Goal: Task Accomplishment & Management: Manage account settings

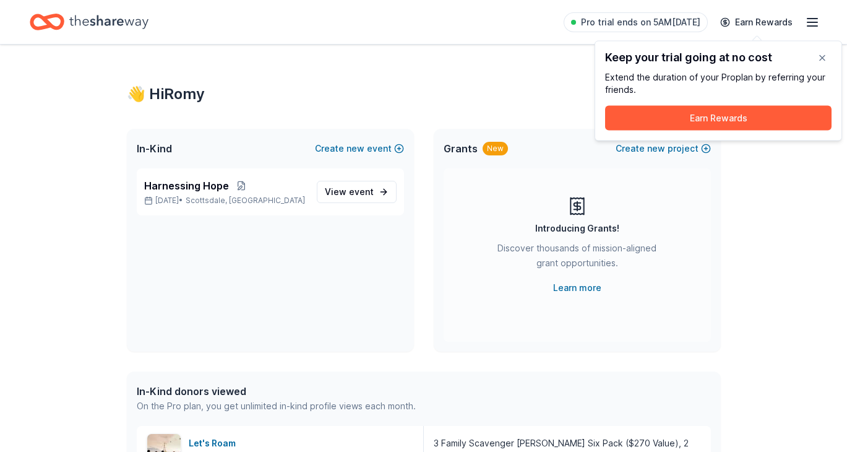
click at [809, 17] on icon "button" at bounding box center [812, 22] width 15 height 15
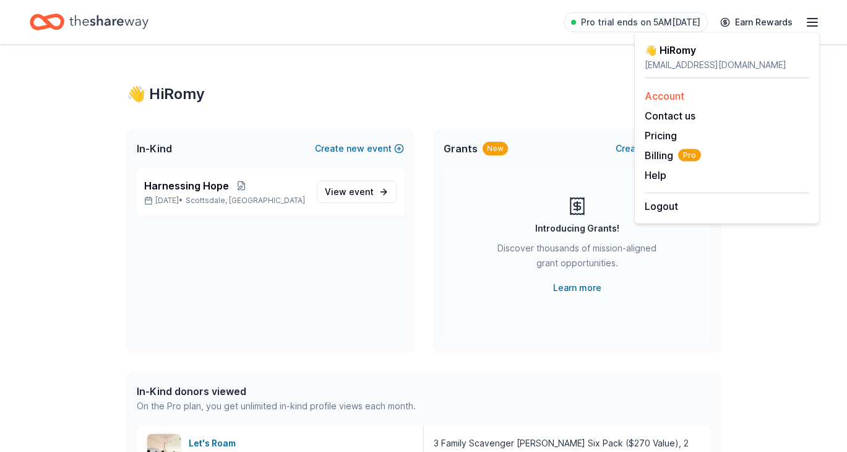
click at [680, 94] on link "Account" at bounding box center [665, 96] width 40 height 12
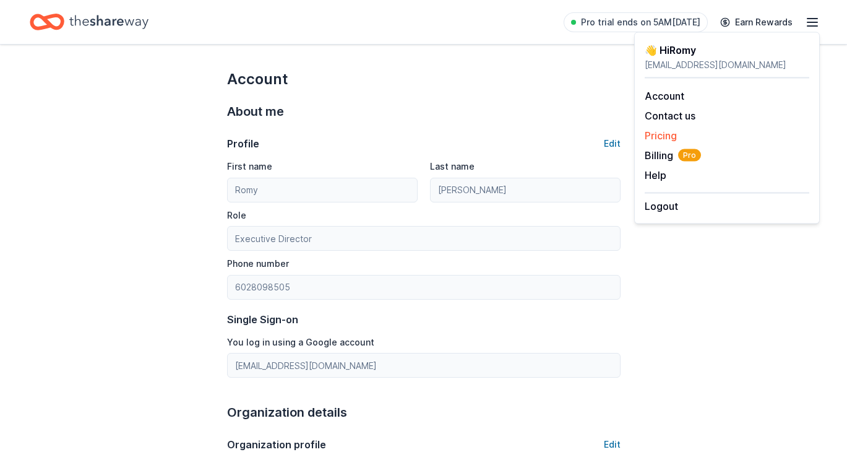
click at [657, 132] on link "Pricing" at bounding box center [661, 135] width 32 height 12
click at [649, 22] on span "Pro trial ends on 5AM[DATE]" at bounding box center [640, 22] width 119 height 15
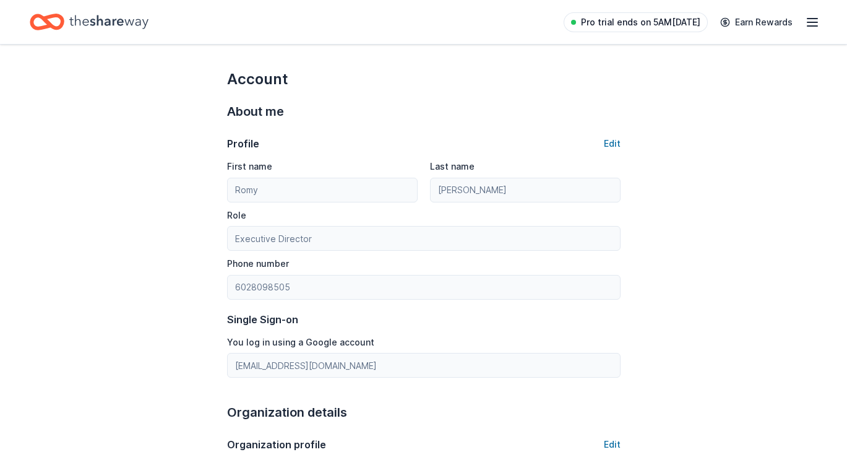
click at [649, 22] on span "Pro trial ends on 5AM[DATE]" at bounding box center [640, 22] width 119 height 15
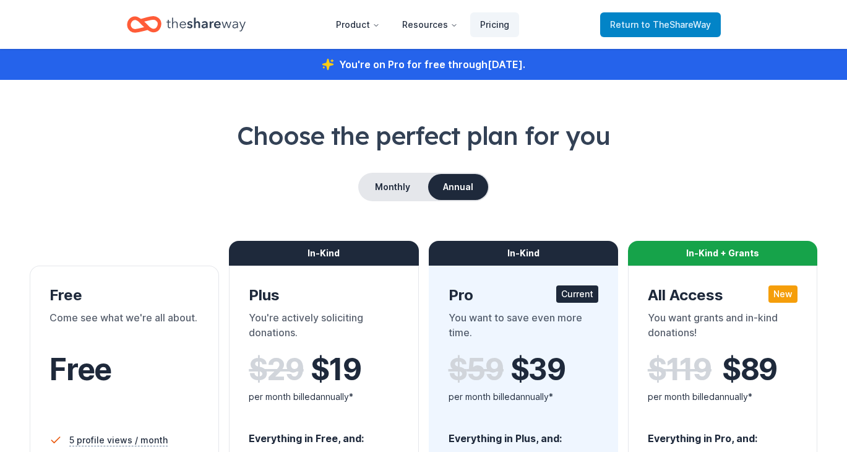
click at [662, 25] on span "to TheShareWay" at bounding box center [676, 24] width 70 height 11
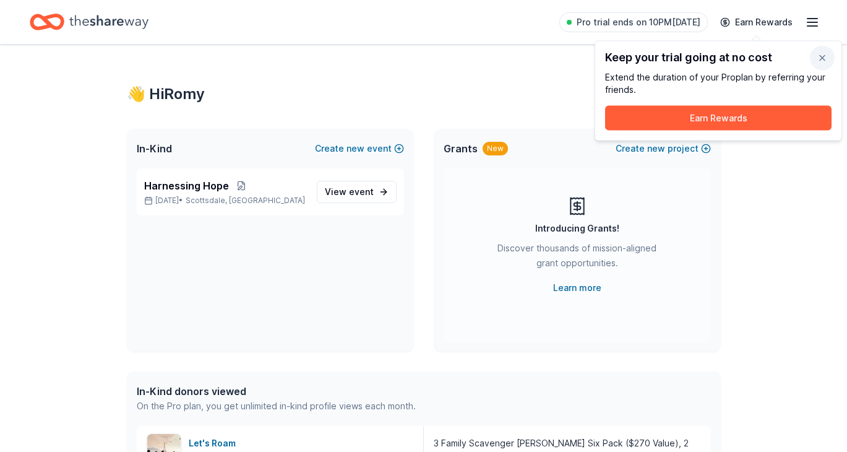
click at [821, 57] on button "button" at bounding box center [822, 58] width 25 height 25
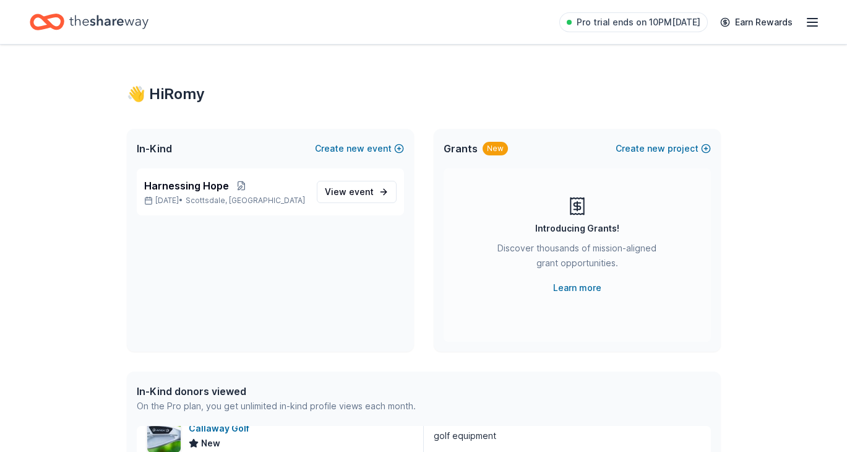
click at [810, 22] on line "button" at bounding box center [813, 22] width 10 height 0
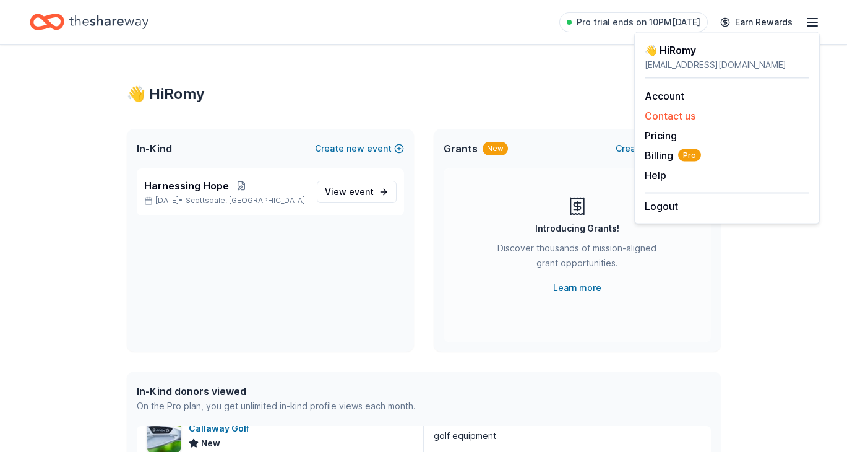
click at [683, 110] on button "Contact us" at bounding box center [670, 115] width 51 height 15
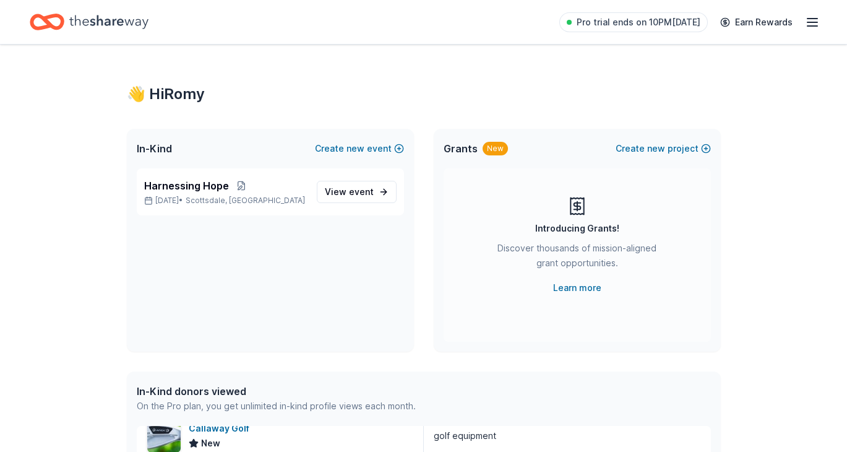
click at [809, 24] on icon "button" at bounding box center [812, 22] width 15 height 15
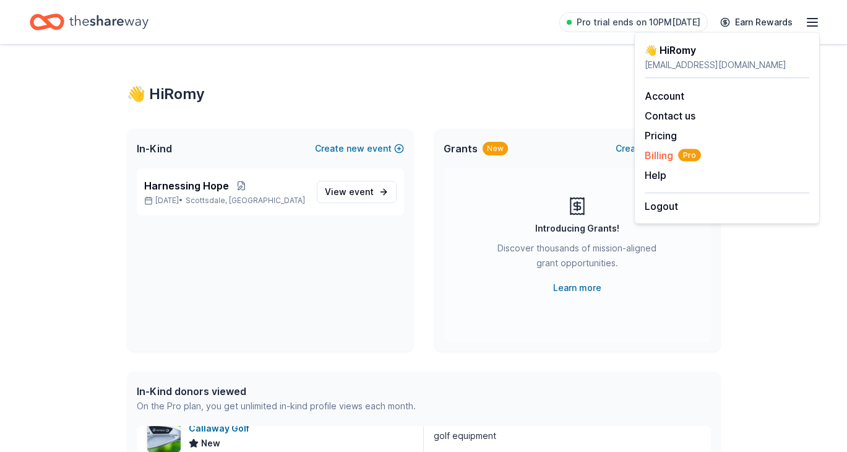
click at [658, 153] on span "Billing Pro" at bounding box center [673, 155] width 56 height 15
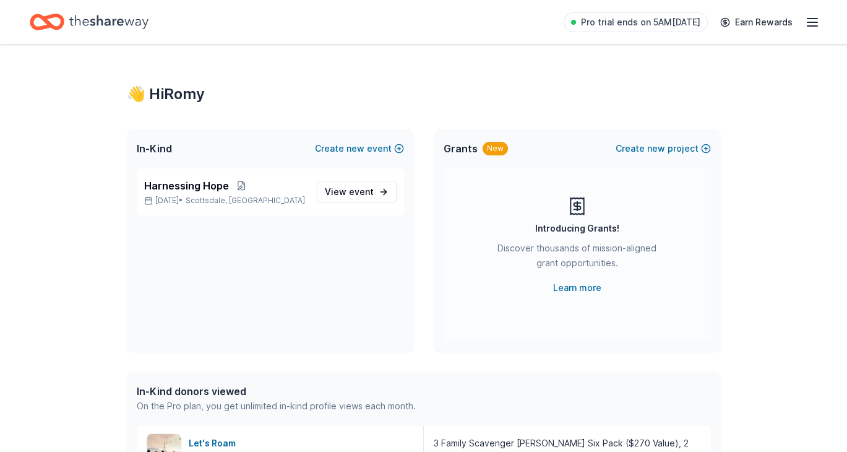
click at [811, 22] on line "button" at bounding box center [813, 22] width 10 height 0
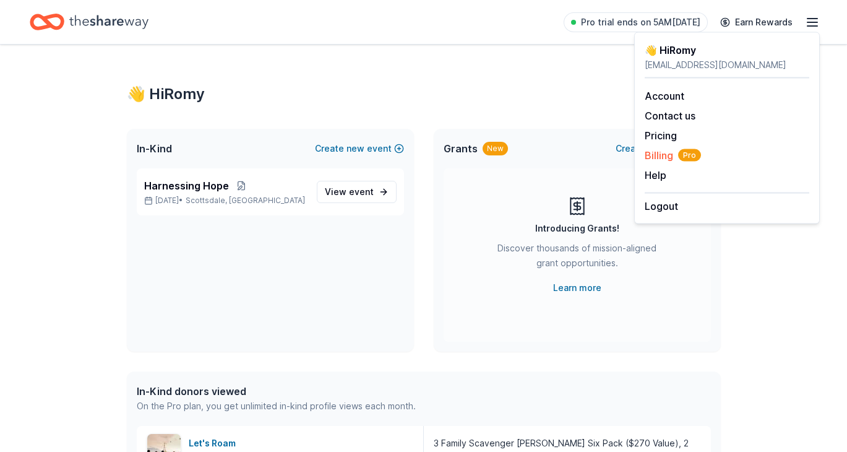
click at [660, 153] on span "Billing Pro" at bounding box center [673, 155] width 56 height 15
